Goal: Check status: Check status

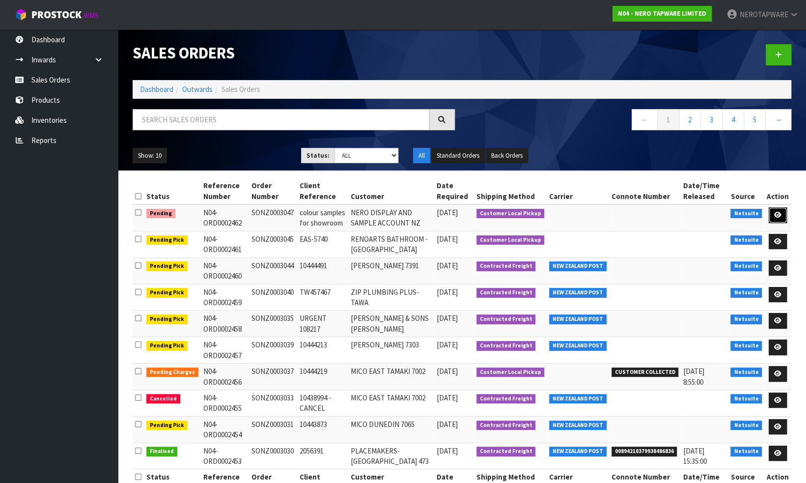
click at [778, 213] on icon at bounding box center [777, 215] width 7 height 6
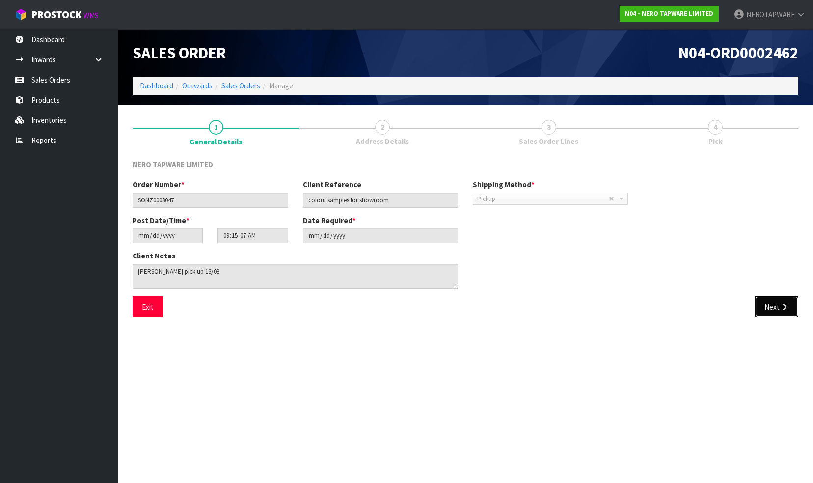
click at [771, 305] on button "Next" at bounding box center [776, 306] width 43 height 21
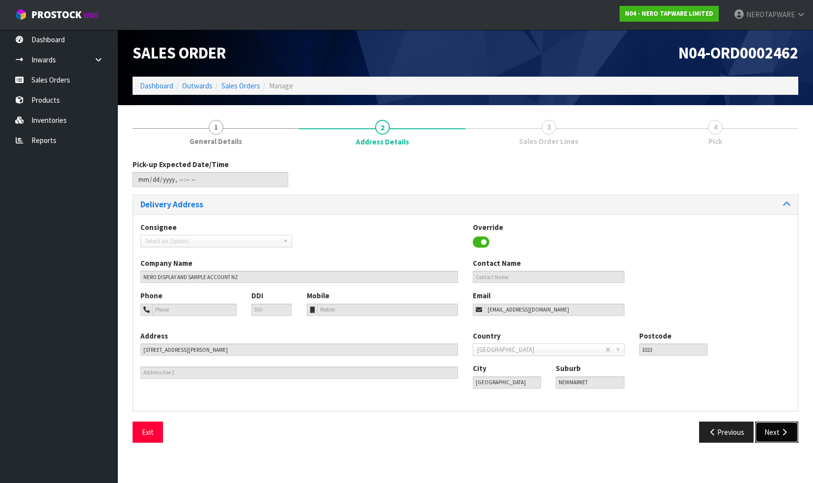
click at [769, 431] on button "Next" at bounding box center [776, 431] width 43 height 21
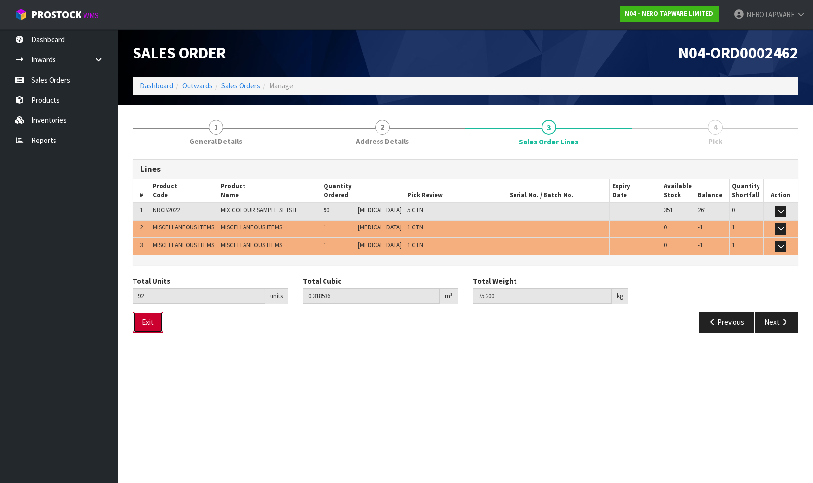
click at [147, 322] on button "Exit" at bounding box center [148, 321] width 30 height 21
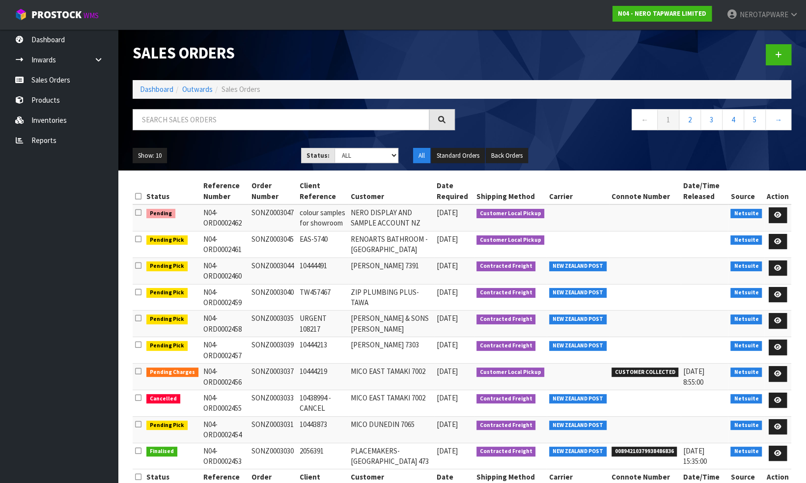
scroll to position [28, 0]
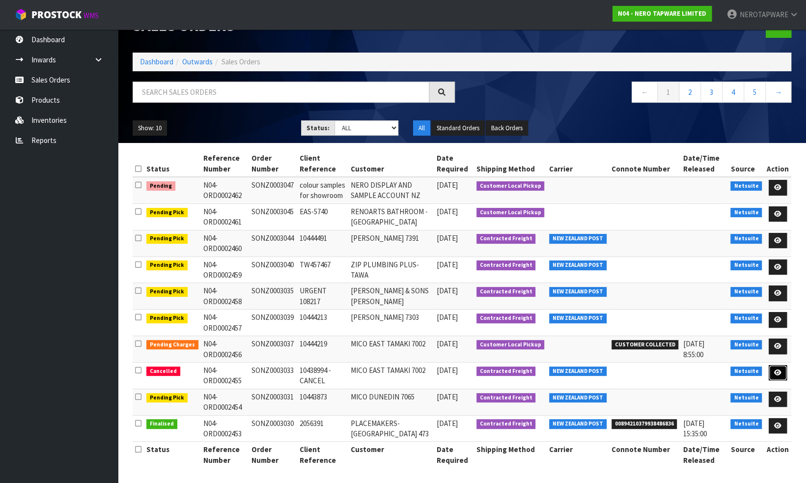
click at [778, 369] on icon at bounding box center [777, 372] width 7 height 6
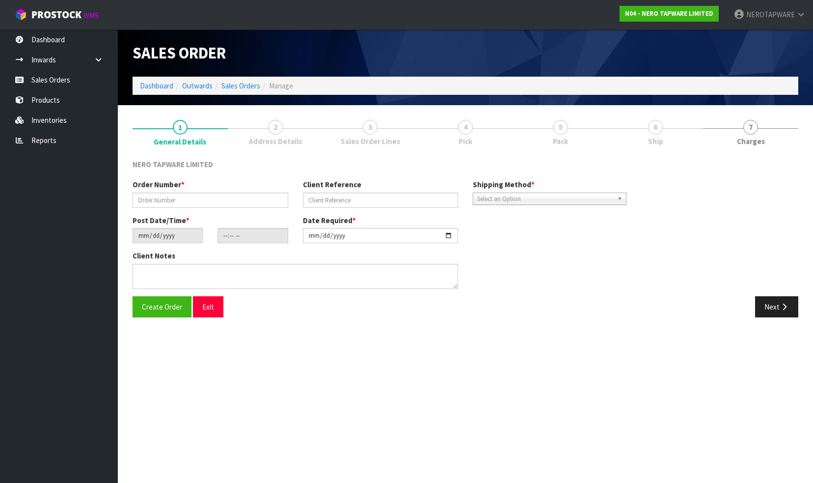
type input "SONZ0003033"
type input "10438994 - CANCEL"
type input "[DATE]"
type input "14:00:10.000"
type input "[DATE]"
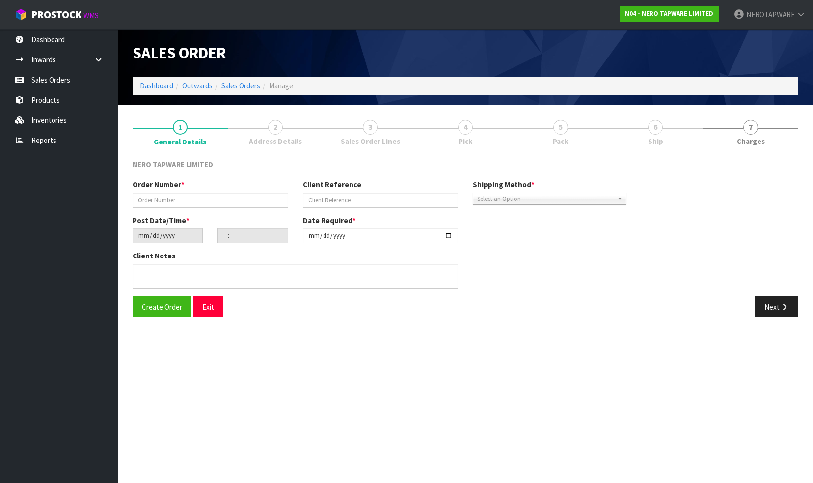
type textarea "internal fulfill"
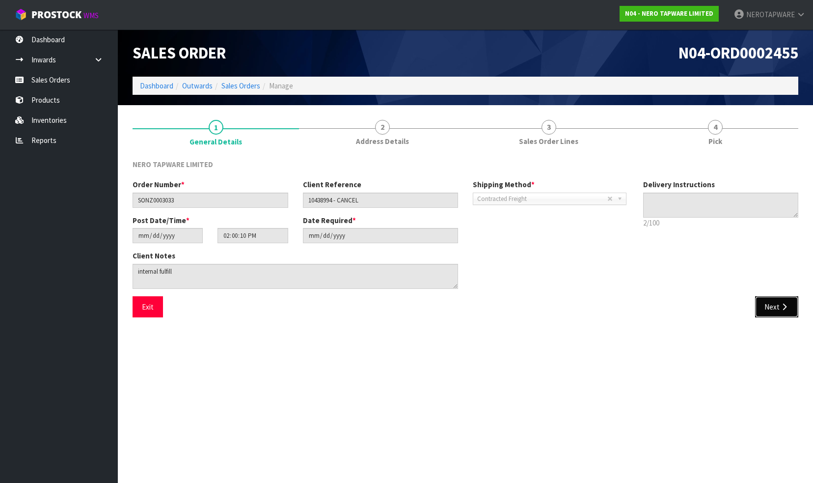
click at [771, 303] on button "Next" at bounding box center [776, 306] width 43 height 21
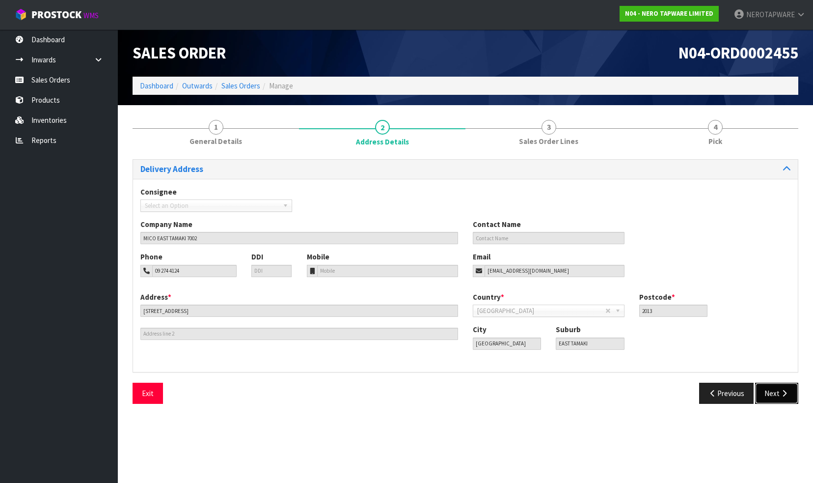
click at [768, 393] on button "Next" at bounding box center [776, 393] width 43 height 21
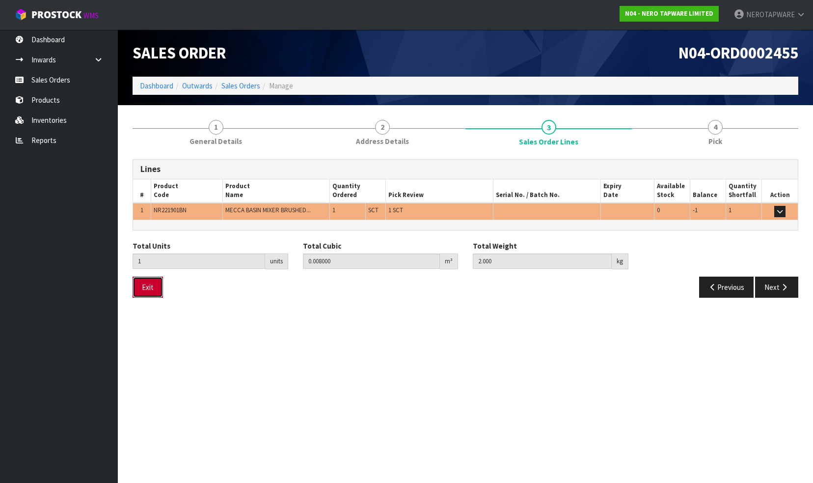
click at [150, 285] on button "Exit" at bounding box center [148, 286] width 30 height 21
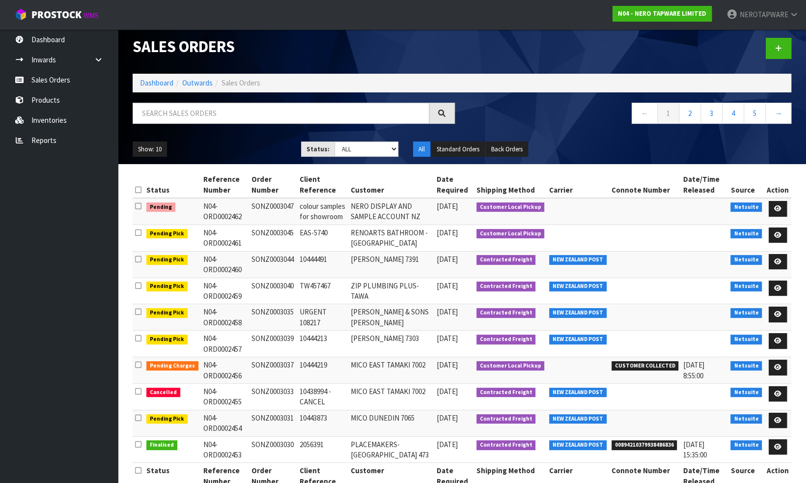
scroll to position [28, 0]
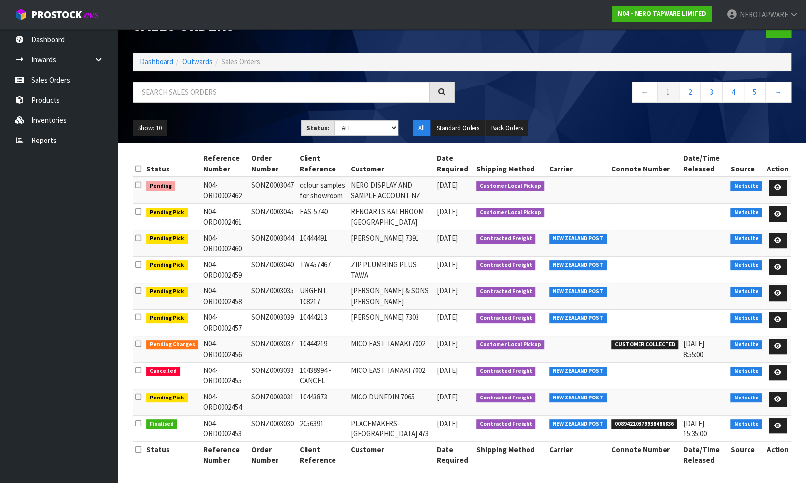
click at [278, 368] on td "SONZ0003033" at bounding box center [273, 375] width 48 height 27
copy td "SONZ0003033"
click at [276, 183] on td "SONZ0003047" at bounding box center [273, 190] width 48 height 27
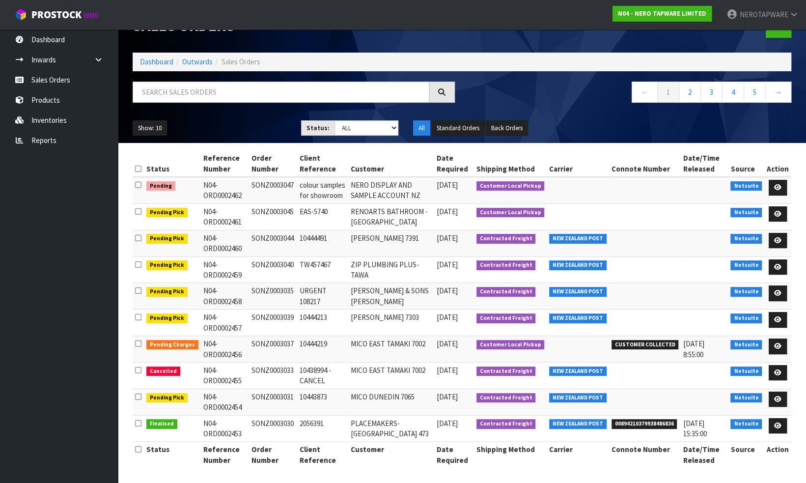
copy td "SONZ0003047"
click at [275, 184] on td "SONZ0003047" at bounding box center [273, 190] width 48 height 27
click at [42, 143] on link "Reports" at bounding box center [59, 140] width 118 height 20
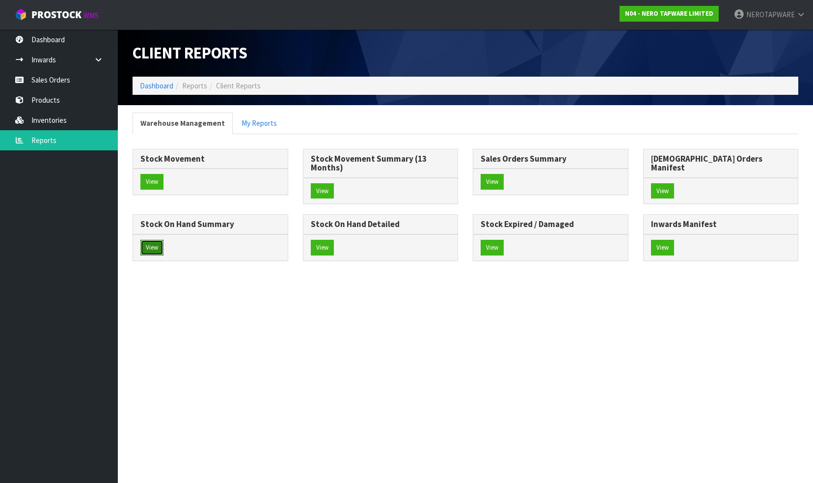
click at [164, 240] on button "View" at bounding box center [151, 248] width 23 height 16
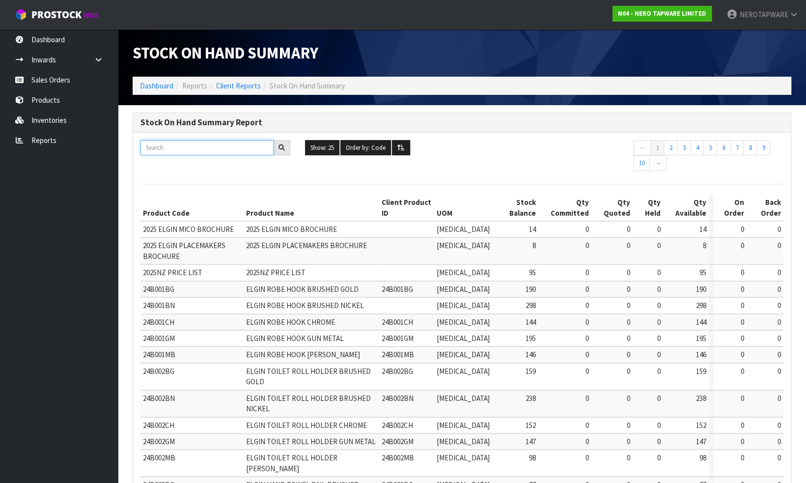
click at [187, 147] on input "text" at bounding box center [206, 147] width 133 height 15
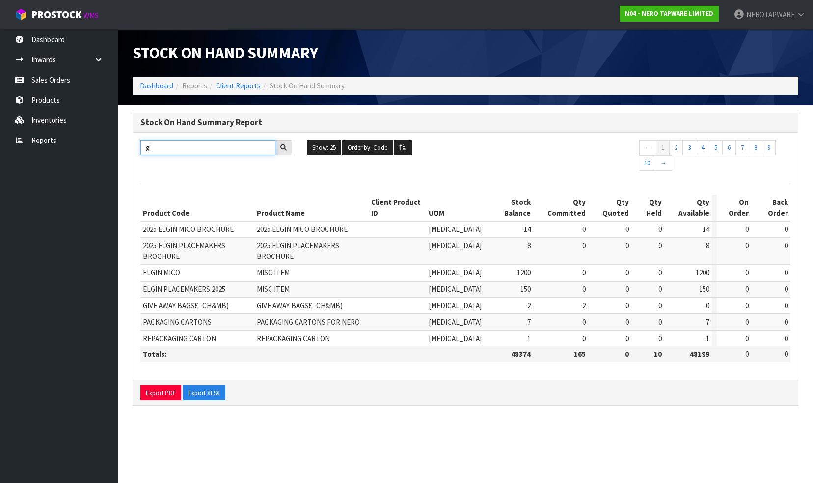
type input "g"
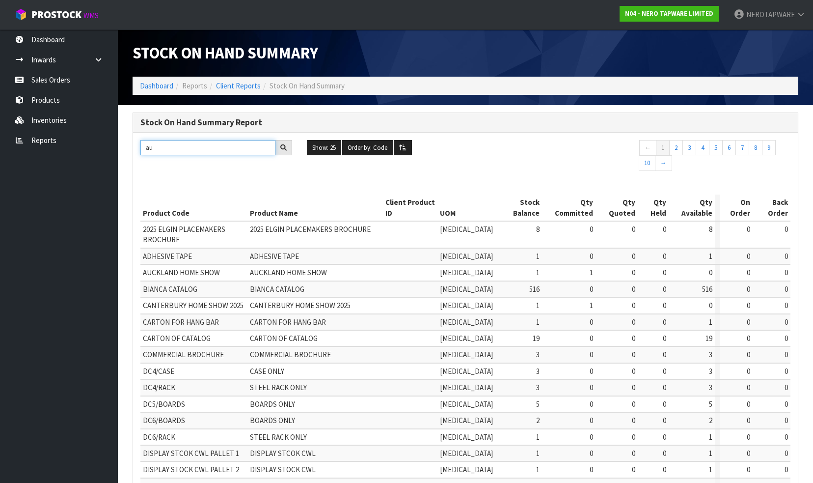
type input "a"
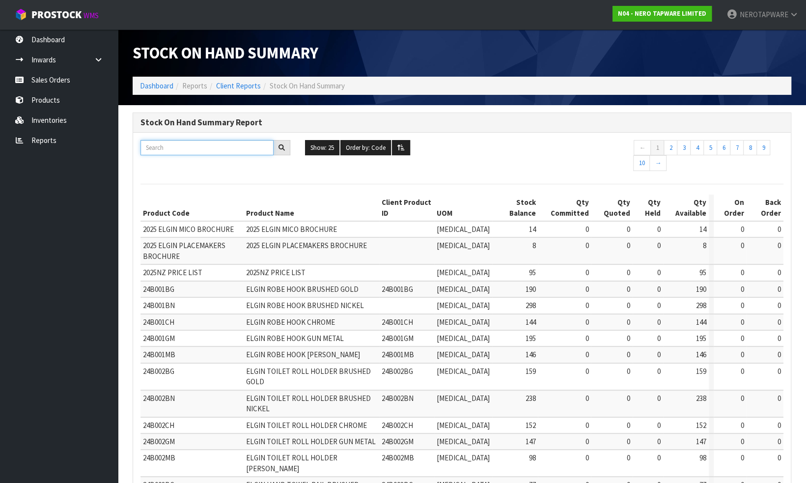
click at [220, 145] on input "text" at bounding box center [206, 147] width 133 height 15
paste input "NR692101b01CH"
type input "NR692101b01CH"
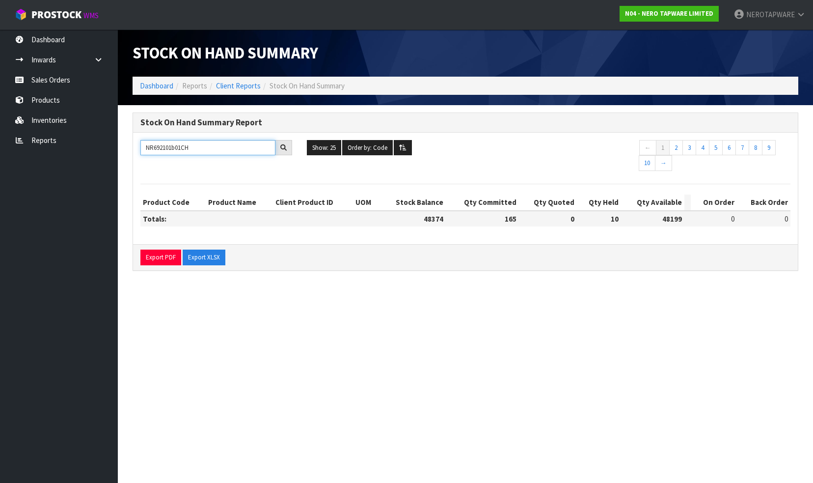
drag, startPoint x: 202, startPoint y: 151, endPoint x: 133, endPoint y: 153, distance: 69.3
click at [126, 151] on div "Stock On Hand Summary Report NR692101b01CH Show: 25 5 10 25 50 100 ALL Order by…" at bounding box center [465, 196] width 681 height 168
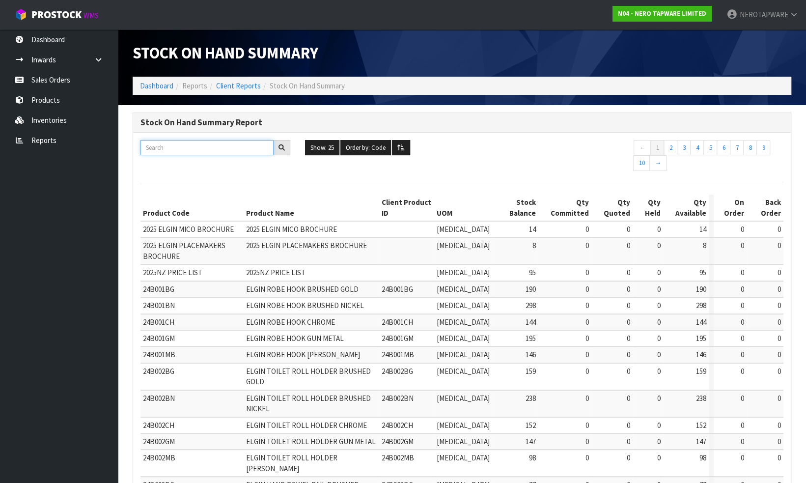
click at [178, 146] on input "text" at bounding box center [206, 147] width 133 height 15
paste input "NR692101b01CH"
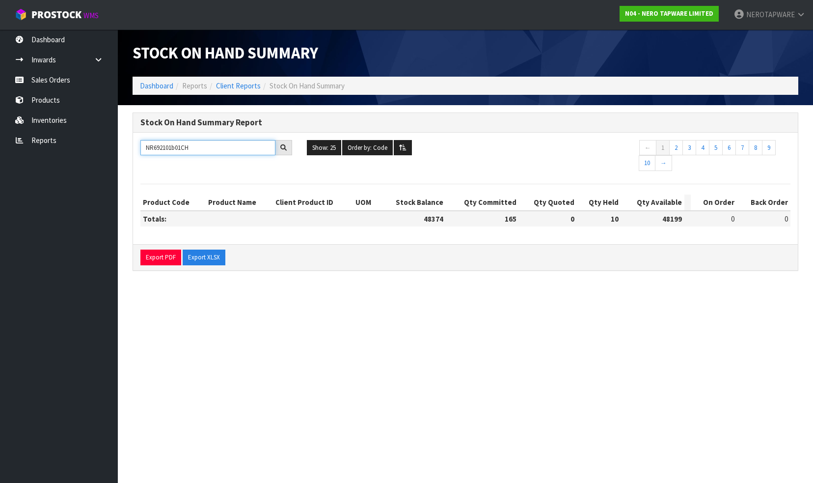
type input "NR692101b01CH"
